Goal: Task Accomplishment & Management: Manage account settings

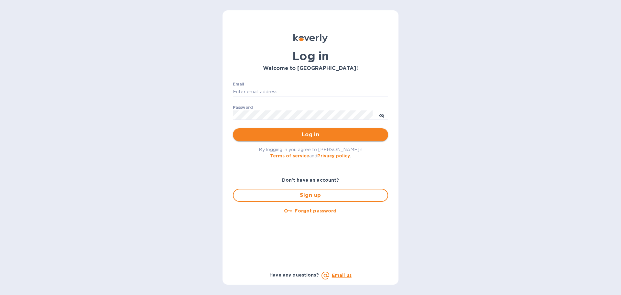
type input "[PERSON_NAME][EMAIL_ADDRESS][DOMAIN_NAME]"
click at [293, 132] on span "Log in" at bounding box center [310, 135] width 145 height 8
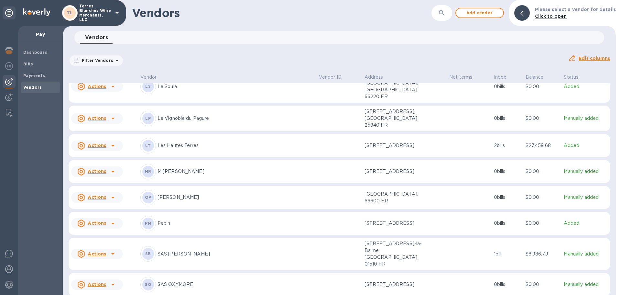
scroll to position [537, 0]
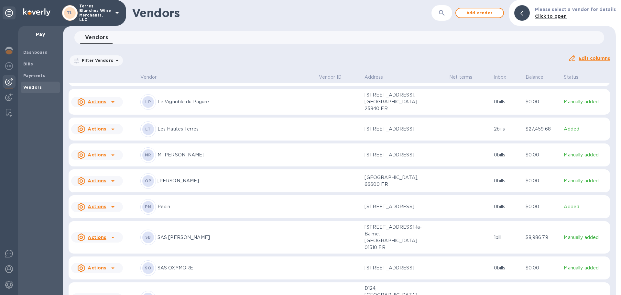
click at [184, 295] on p "Villa du Clos Roca" at bounding box center [236, 298] width 156 height 7
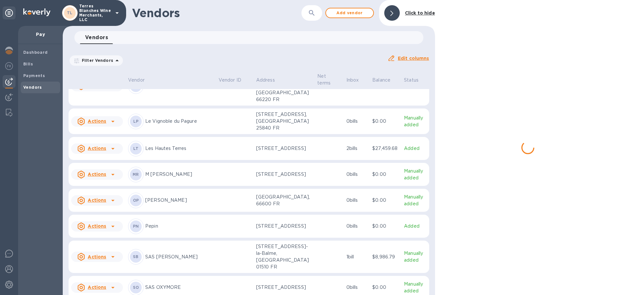
scroll to position [631, 0]
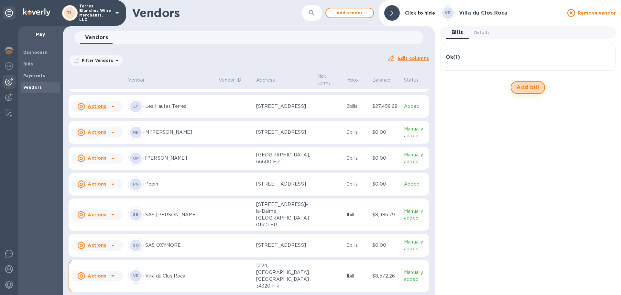
click at [536, 86] on span "Add bill" at bounding box center [528, 88] width 23 height 8
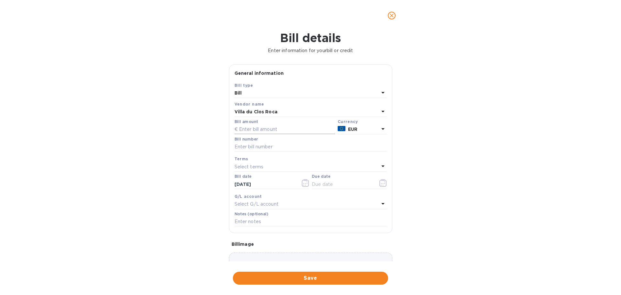
click at [262, 127] on input "text" at bounding box center [285, 130] width 101 height 10
type input "12,369"
click at [262, 144] on input "text" at bounding box center [311, 147] width 152 height 10
type input "F253888"
click at [254, 184] on input "10/03/2025" at bounding box center [265, 184] width 61 height 10
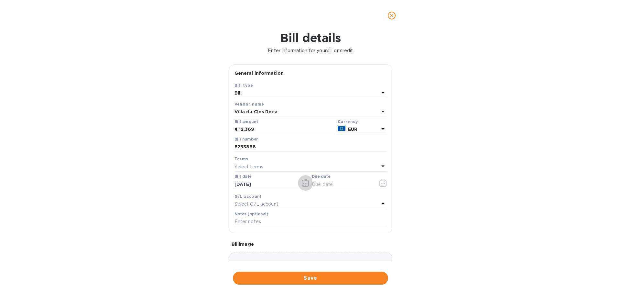
click at [305, 184] on icon "button" at bounding box center [305, 183] width 7 height 8
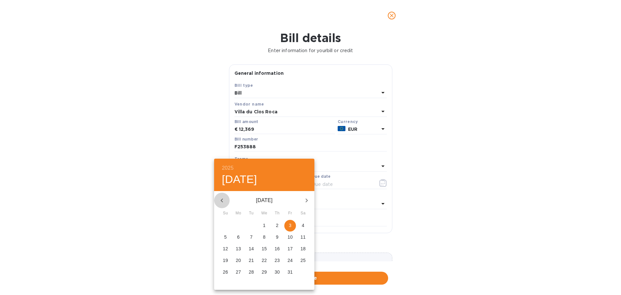
click at [221, 199] on icon "button" at bounding box center [222, 200] width 8 height 8
click at [277, 236] on p "11" at bounding box center [277, 237] width 5 height 6
type input "09/11/2025"
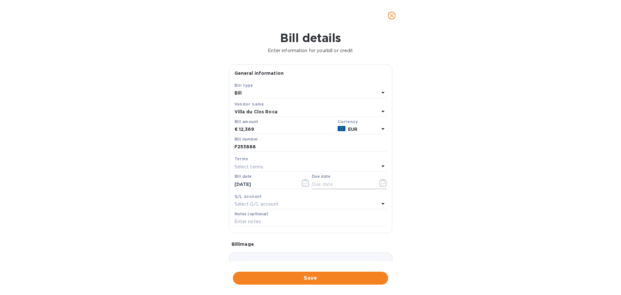
click at [384, 182] on icon "button" at bounding box center [384, 181] width 1 height 1
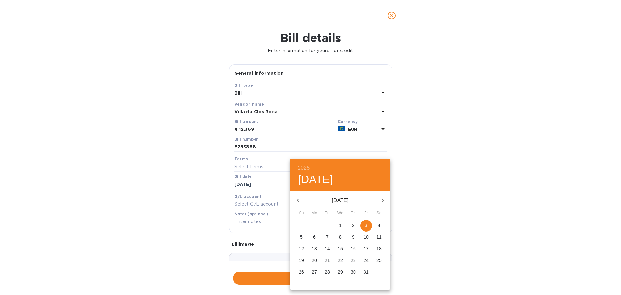
click at [383, 197] on icon "button" at bounding box center [383, 200] width 8 height 8
click at [384, 197] on icon "button" at bounding box center [383, 200] width 8 height 8
click at [341, 233] on button "10" at bounding box center [341, 237] width 12 height 12
type input "12/10/2025"
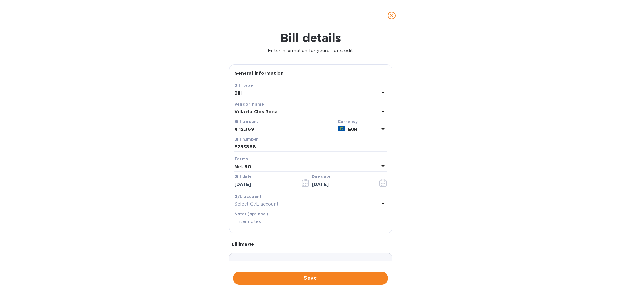
click at [159, 175] on div "Bill details Enter information for your bill or credit General information Save…" at bounding box center [310, 163] width 621 height 264
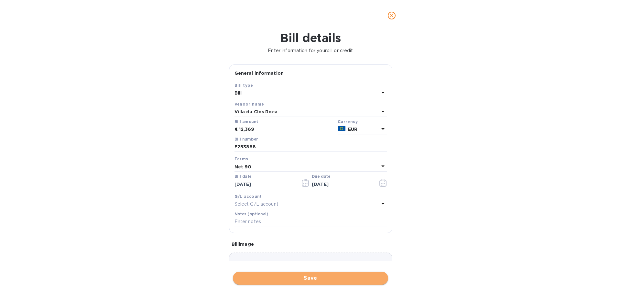
click at [317, 275] on span "Save" at bounding box center [310, 278] width 145 height 8
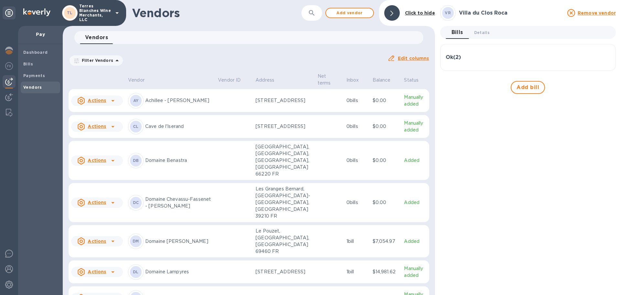
click at [465, 57] on div "Ok ( 2 )" at bounding box center [528, 57] width 165 height 6
